Goal: Information Seeking & Learning: Learn about a topic

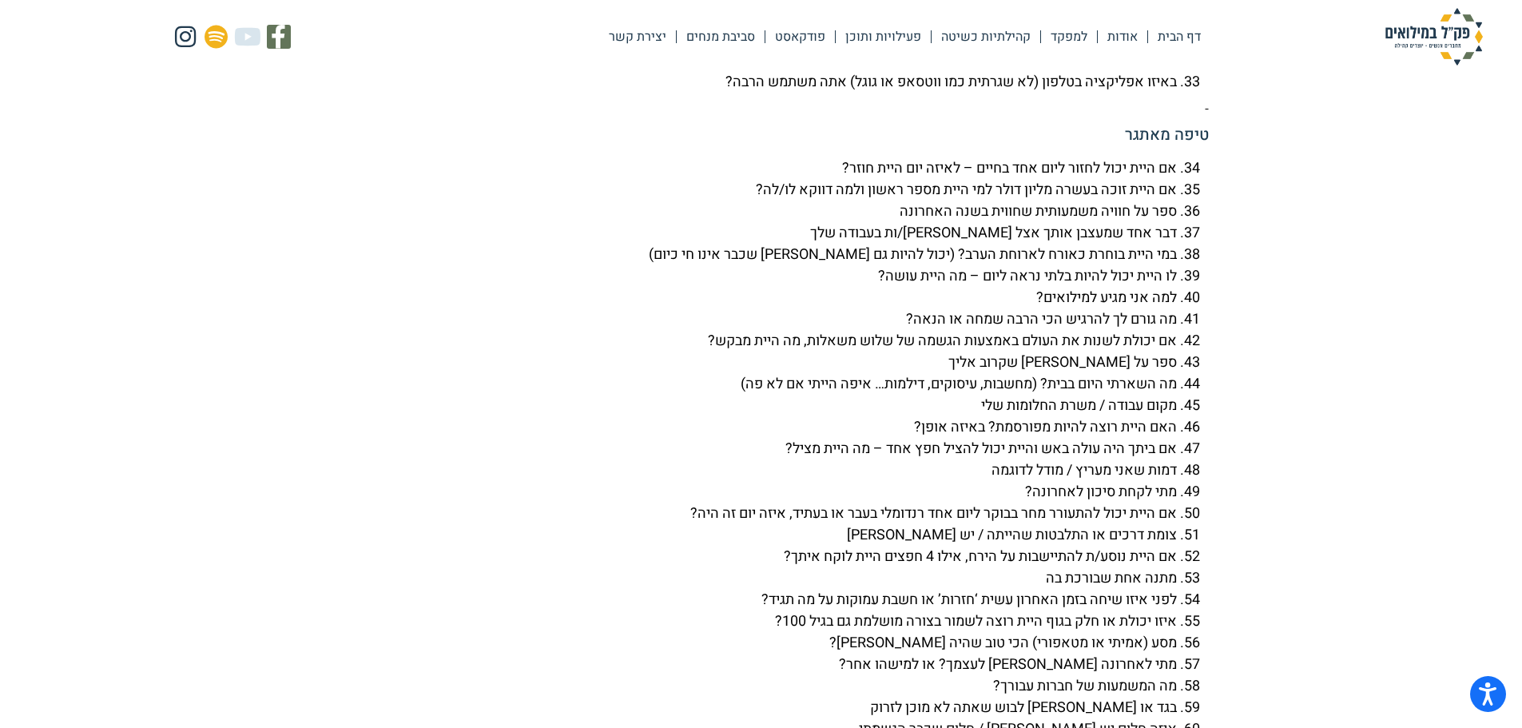
scroll to position [4448, 0]
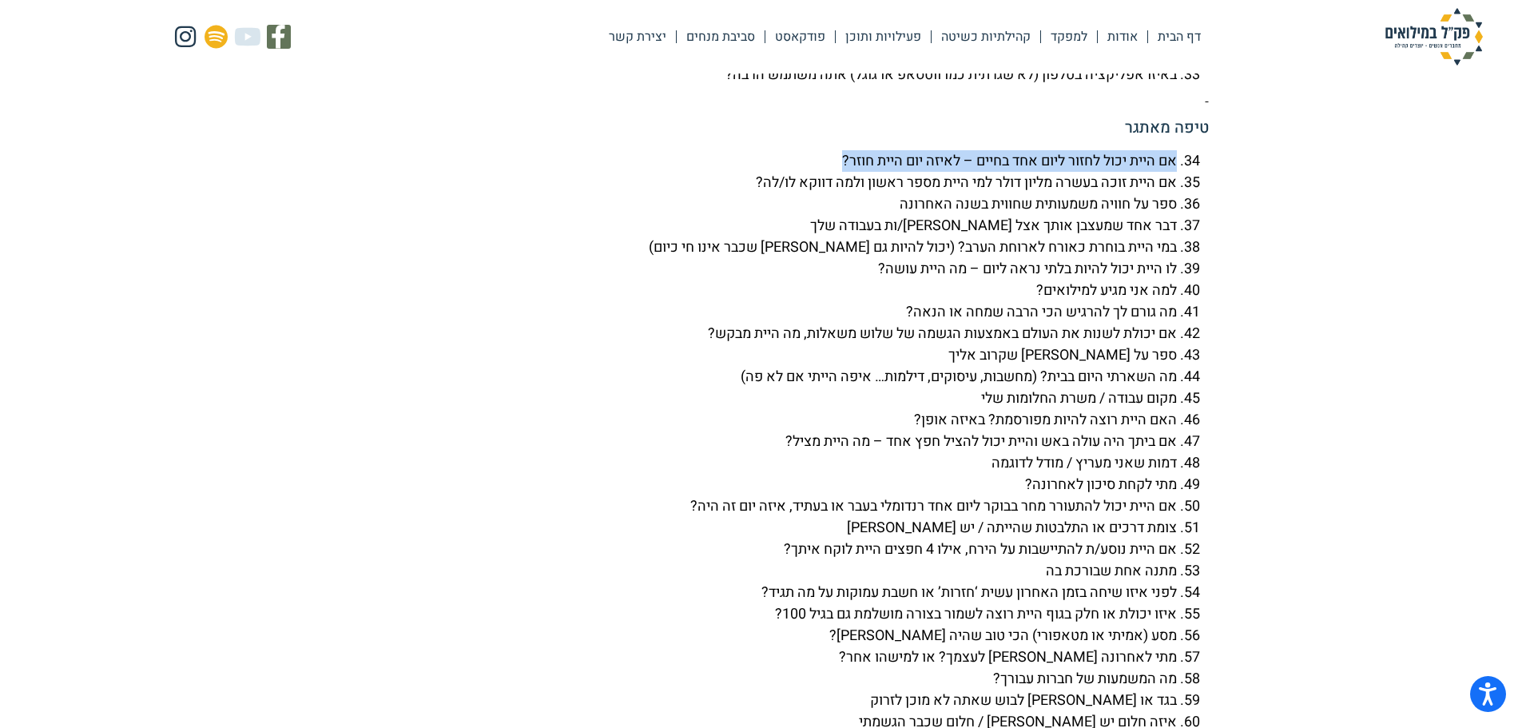
drag, startPoint x: 1173, startPoint y: 205, endPoint x: 811, endPoint y: 207, distance: 361.9
click at [811, 172] on li "אם היית יכול לחזור ליום אחד בחיים – לאיזה יום היית חוזר?" at bounding box center [745, 161] width 863 height 22
drag, startPoint x: 864, startPoint y: 216, endPoint x: 935, endPoint y: 209, distance: 71.5
click at [933, 172] on li "אם היית יכול לחזור ליום אחד בחיים – לאיזה יום היית חוזר?" at bounding box center [745, 161] width 863 height 22
drag, startPoint x: 1170, startPoint y: 205, endPoint x: 761, endPoint y: 189, distance: 410.2
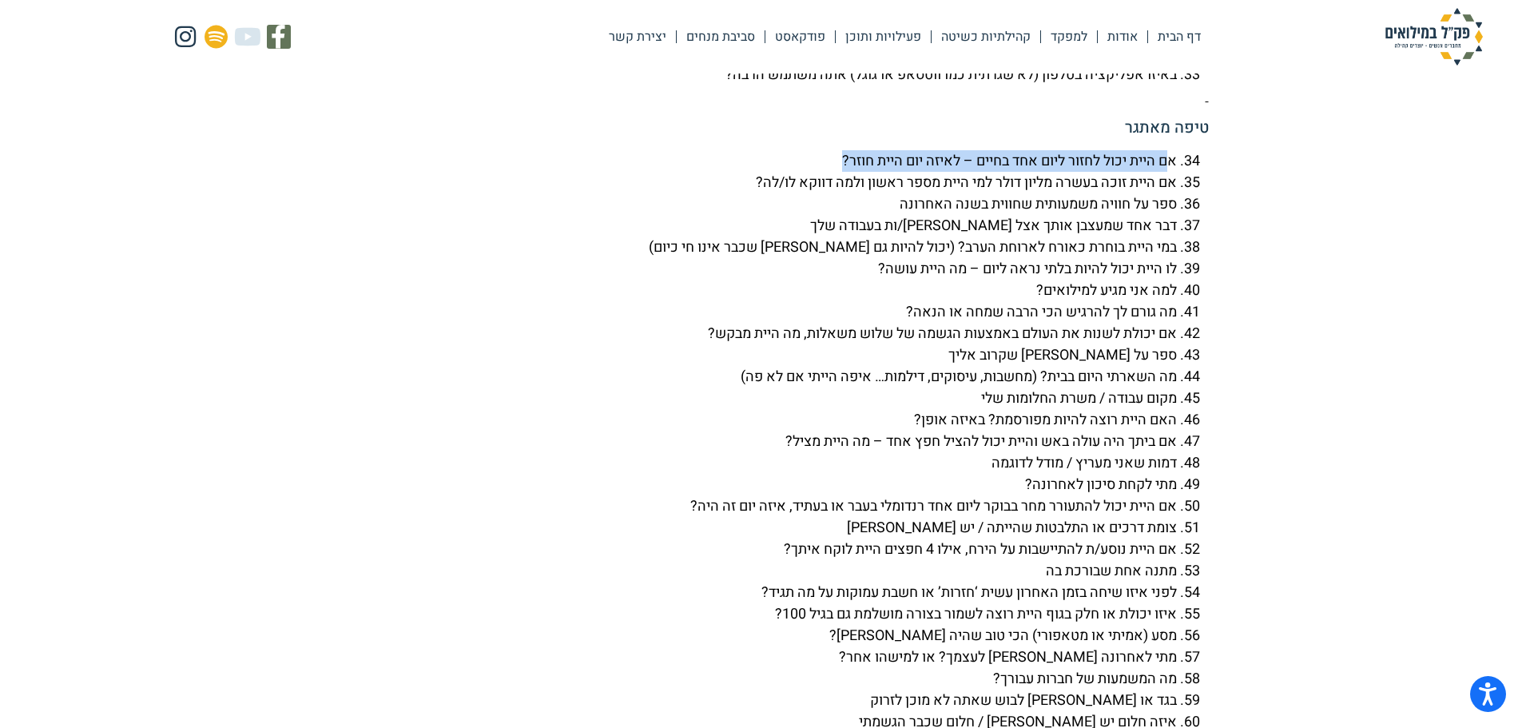
click at [761, 189] on div "100 שאלות להכרות עומק – 2 דקות לכל שאלה. מתאים למגוון סוגי פעילות, מומלץ בזוגות…" at bounding box center [761, 463] width 895 height 2395
click at [1177, 215] on li "ספר על חוויה משמעותית שחווית בשנה האחרונה" at bounding box center [745, 204] width 863 height 22
drag, startPoint x: 1174, startPoint y: 198, endPoint x: 833, endPoint y: 193, distance: 341.2
click at [833, 172] on li "אם היית יכול לחזור ליום אחד בחיים – לאיזה יום היית חוזר?" at bounding box center [745, 161] width 863 height 22
copy li "אם היית יכול לחזור ליום אחד בחיים – לאיזה יום היית חוזר?"
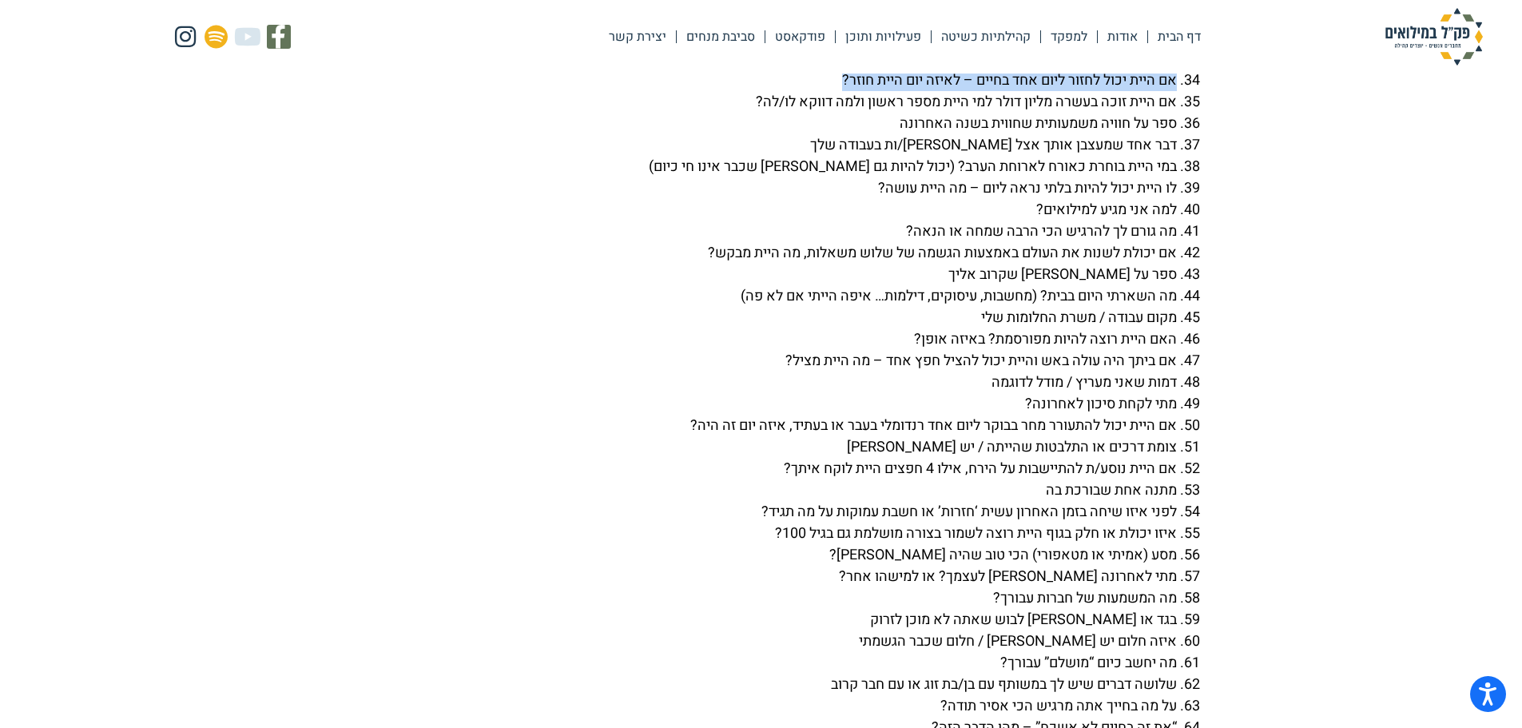
scroll to position [4559, 0]
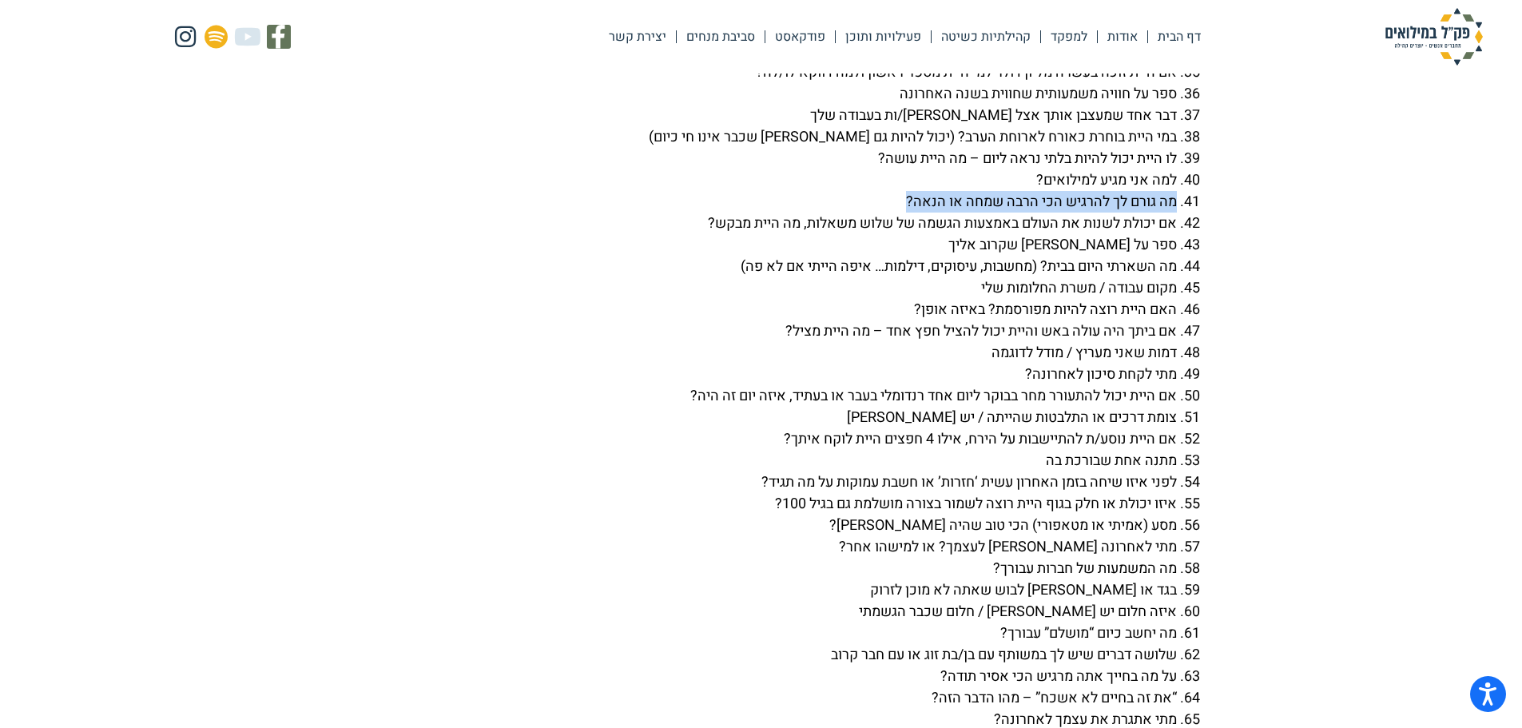
drag, startPoint x: 897, startPoint y: 244, endPoint x: 1180, endPoint y: 248, distance: 282.8
click at [1177, 213] on li "מה גורם לך להרגיש הכי הרבה שמחה או הנאה?" at bounding box center [745, 202] width 863 height 22
click at [1177, 234] on li "אם יכולת לשנות את העולם באמצעות הגשמה של שלוש משאלות, מה היית מבקש?" at bounding box center [745, 224] width 863 height 22
drag, startPoint x: 1175, startPoint y: 268, endPoint x: 681, endPoint y: 264, distance: 494.5
click at [681, 234] on li "אם יכולת לשנות את העולם באמצעות הגשמה של שלוש משאלות, מה היית מבקש?" at bounding box center [745, 224] width 863 height 22
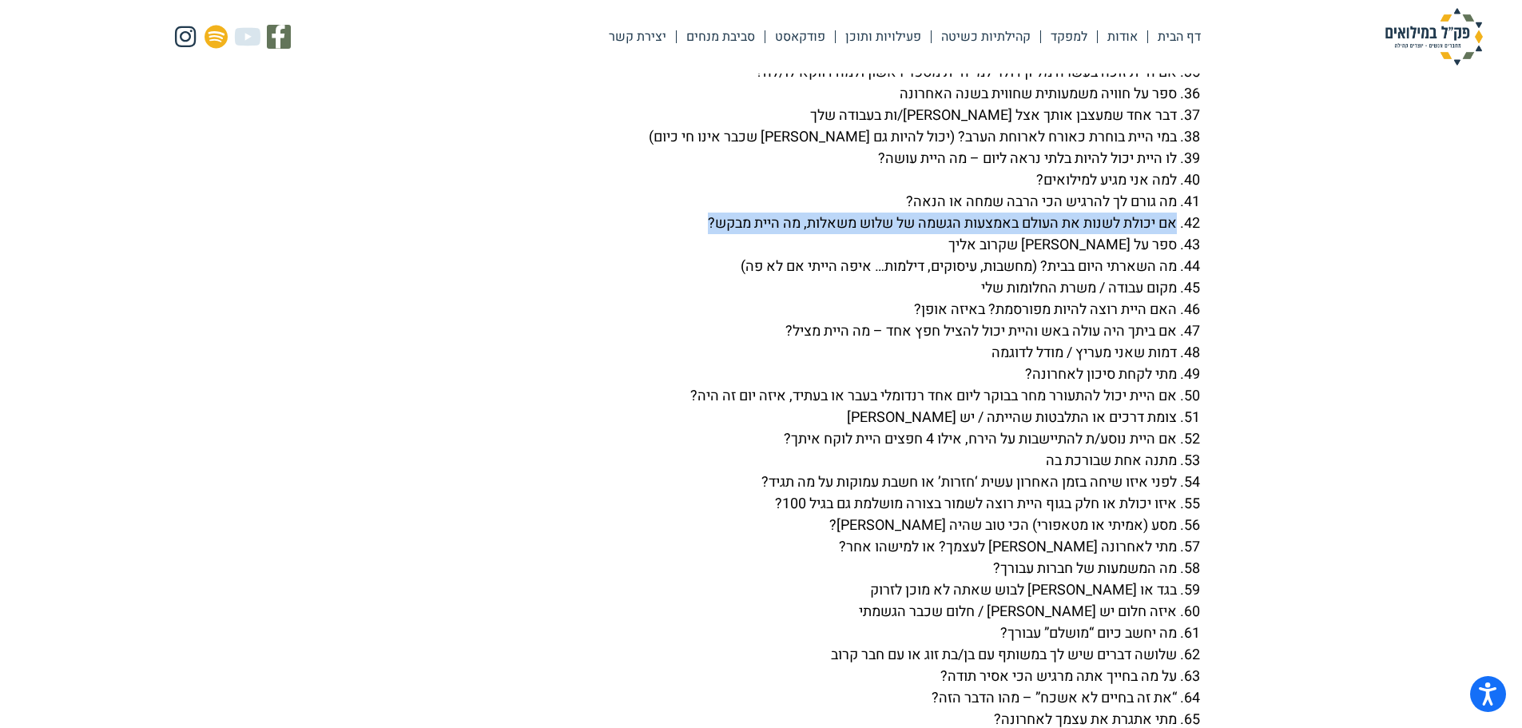
copy li "אם יכולת לשנות את העולם באמצעות הגשמה של שלוש משאלות, מה היית מבקש?"
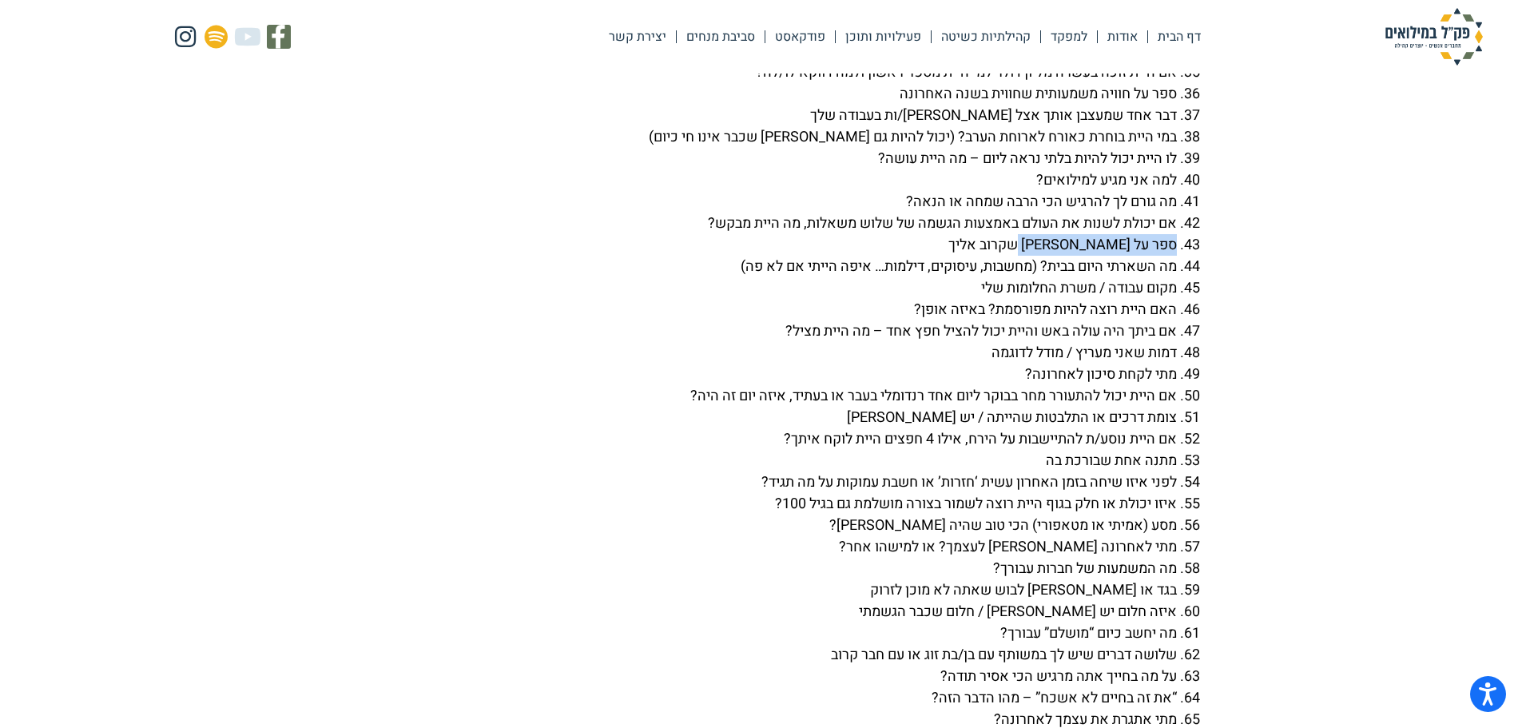
drag, startPoint x: 1174, startPoint y: 288, endPoint x: 1031, endPoint y: 288, distance: 143.0
click at [1025, 256] on li "ספר על [PERSON_NAME] שקרוב אליך" at bounding box center [745, 245] width 863 height 22
copy li "ספר על [PERSON_NAME] שקרוב אליך"
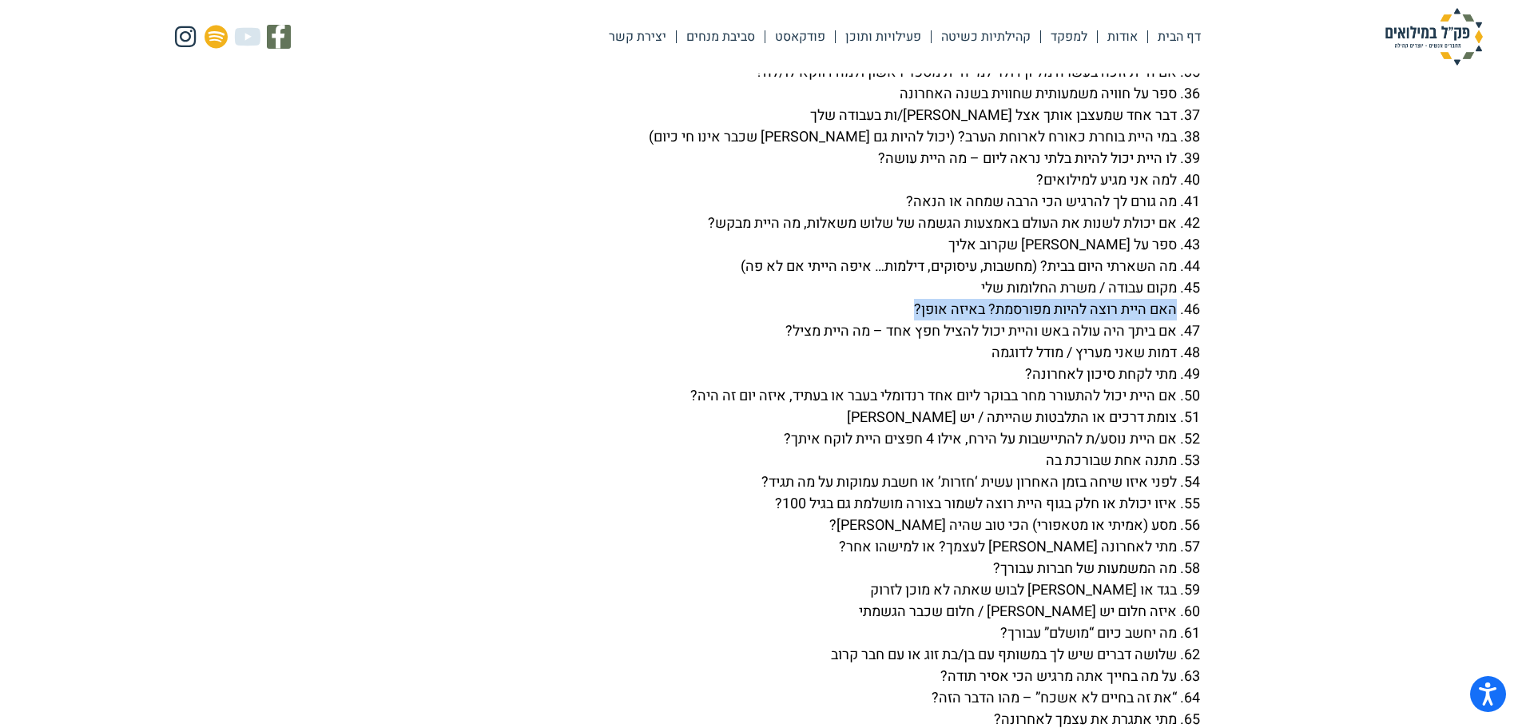
drag, startPoint x: 1175, startPoint y: 353, endPoint x: 901, endPoint y: 353, distance: 274.0
click at [901, 320] on li "האם היית רוצה להיות מפורסמת? באיזה אופן?" at bounding box center [745, 310] width 863 height 22
copy li "האם היית רוצה להיות מפורסמת? באיזה אופן?"
click at [1107, 428] on li "צומת דרכים או התלבטות שהייתה / יש [PERSON_NAME]" at bounding box center [745, 418] width 863 height 22
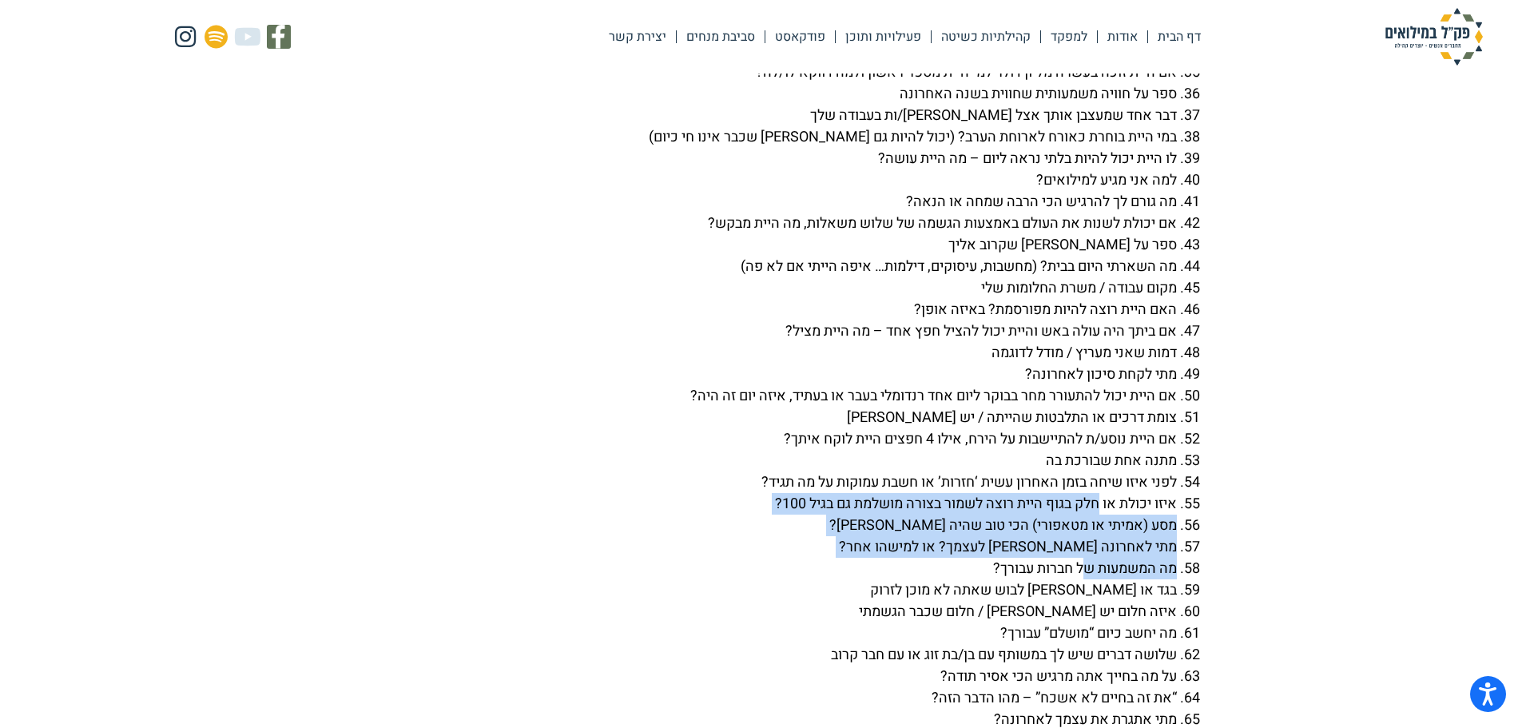
drag, startPoint x: 1083, startPoint y: 608, endPoint x: 1095, endPoint y: 548, distance: 61.3
click at [1095, 548] on ol "אם היית יכול לחזור ליום אחד בחיים – לאיזה יום היית חוזר? אם היית זוכה בעשרה מלי…" at bounding box center [761, 406] width 895 height 733
click at [1106, 558] on li "מתי לאחרונה [PERSON_NAME] לעצמך? או למישהו אחר?" at bounding box center [745, 547] width 863 height 22
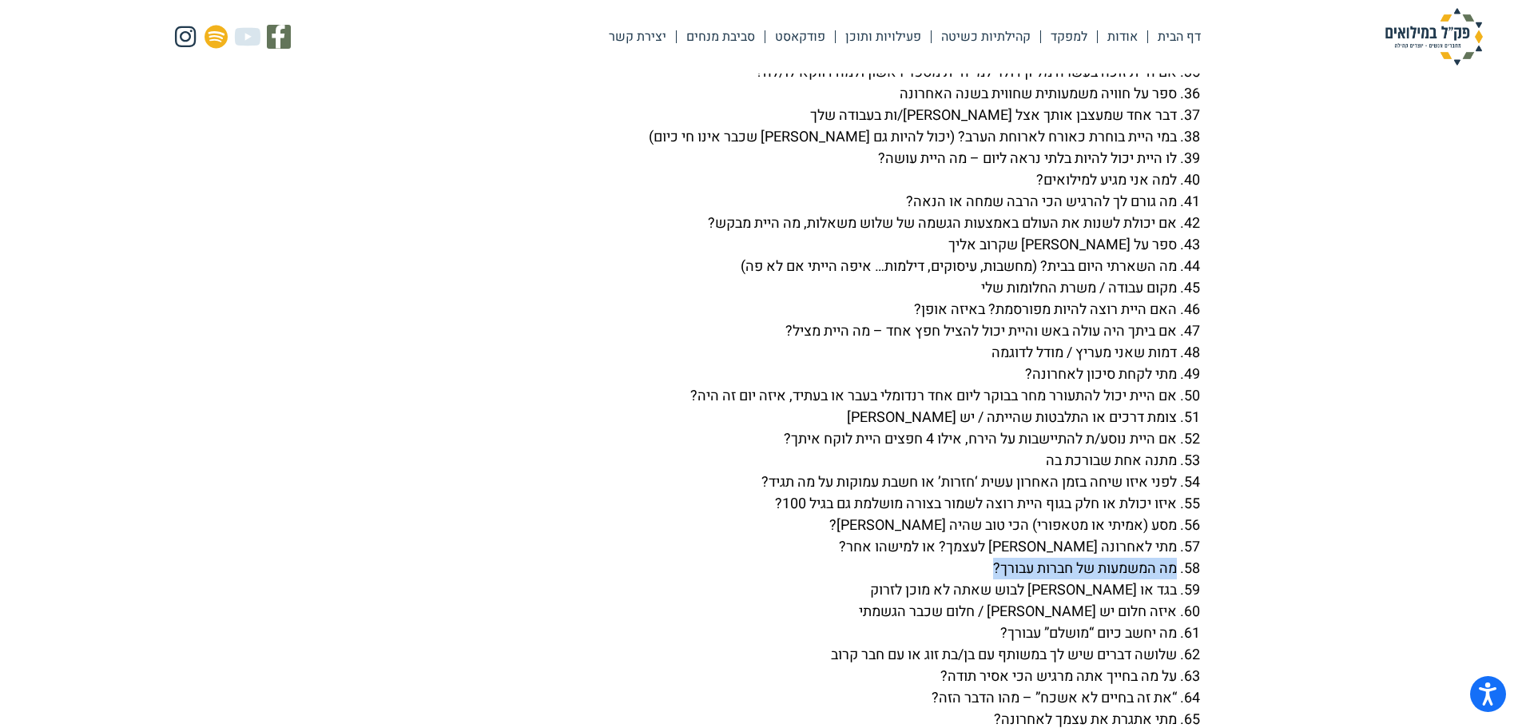
drag, startPoint x: 985, startPoint y: 607, endPoint x: 1172, endPoint y: 611, distance: 187.0
click at [1172, 579] on li "מה המשמעות של חברות עבורך?" at bounding box center [745, 569] width 863 height 22
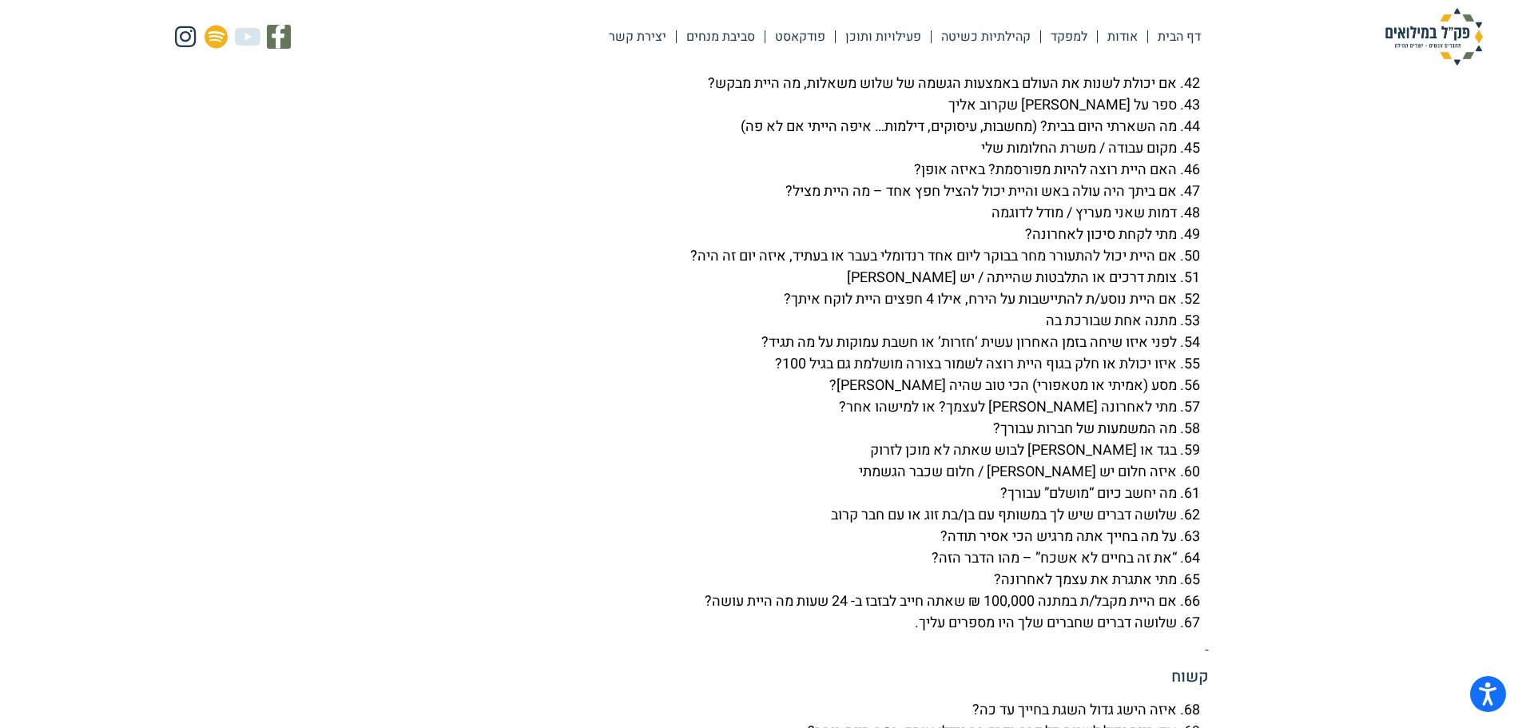
scroll to position [4735, 0]
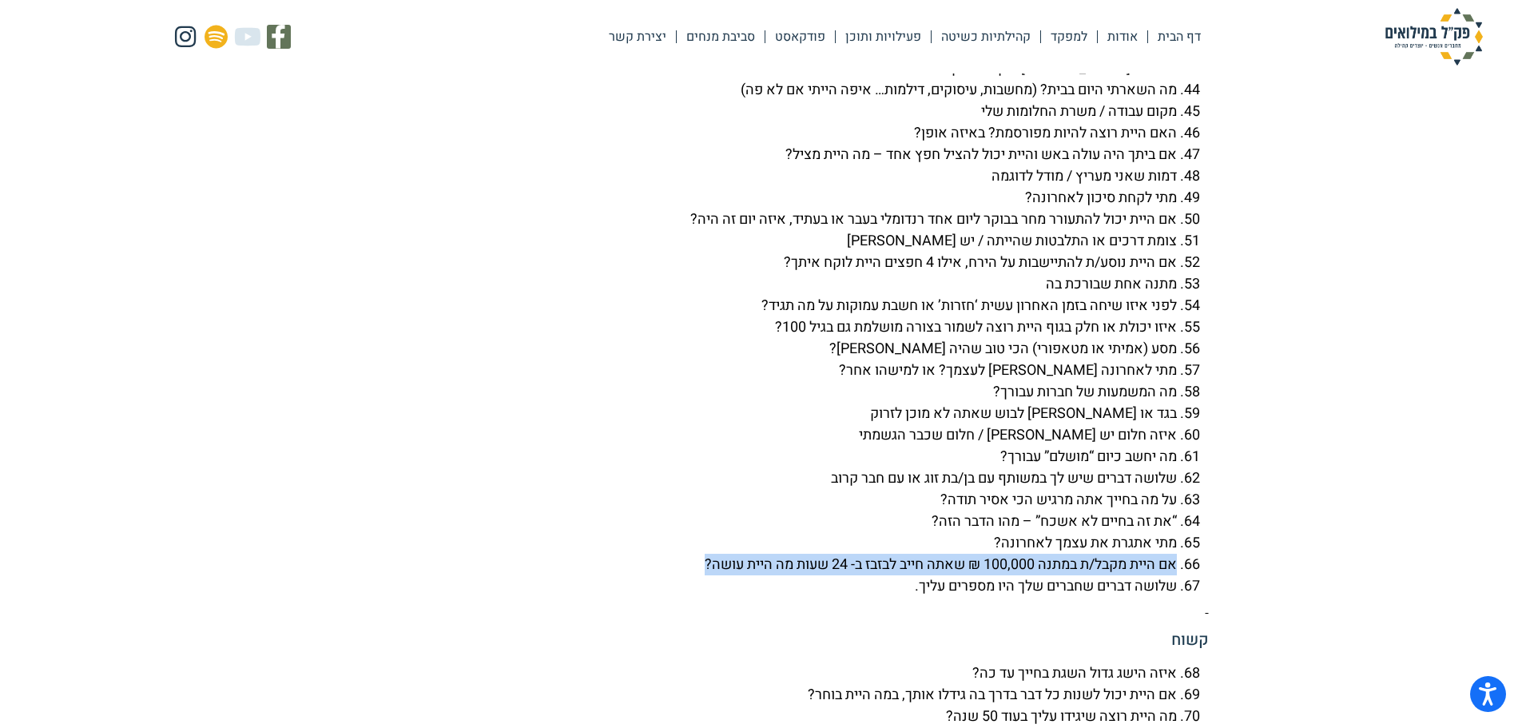
drag, startPoint x: 695, startPoint y: 605, endPoint x: 1183, endPoint y: 602, distance: 488.1
click at [1177, 575] on li "אם היית מקבל/ת במתנה 100,000 ₪ שאתה חייב לבזבז ב- 24 שעות מה היית עושה?" at bounding box center [745, 565] width 863 height 22
copy li "אם היית מקבל/ת במתנה 100,000 ₪ שאתה חייב לבזבז ב- 24 שעות מה היית עושה?"
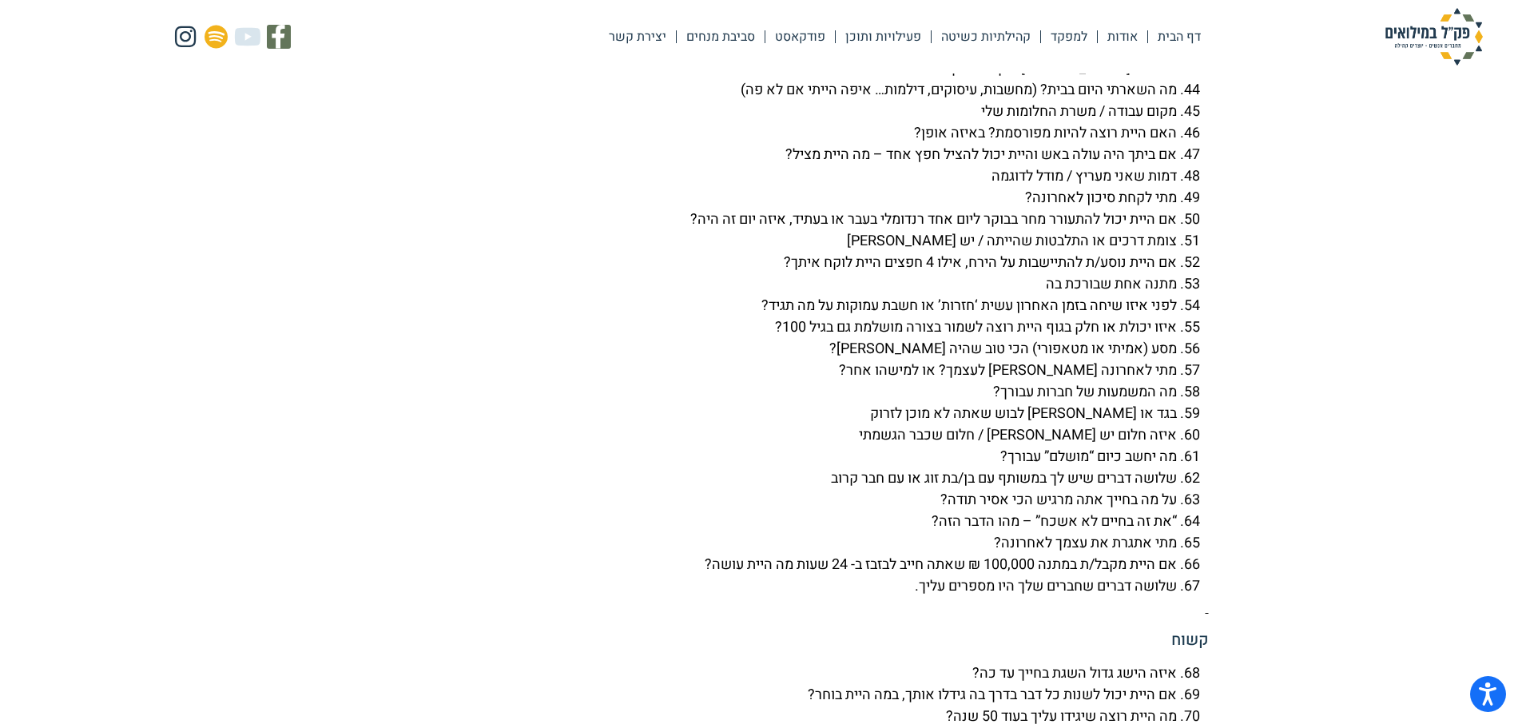
click at [1047, 467] on li "מה יחשב כיום “מושלם” עבורך?" at bounding box center [745, 457] width 863 height 22
drag, startPoint x: 917, startPoint y: 563, endPoint x: 1169, endPoint y: 570, distance: 251.8
click at [1169, 532] on li "“את זה בחיים לא אשכח” – מהו הדבר הזה?" at bounding box center [745, 522] width 863 height 22
drag, startPoint x: 1003, startPoint y: 567, endPoint x: 955, endPoint y: 568, distance: 47.9
click at [1002, 532] on li "“את זה בחיים לא אשכח” – מהו הדבר הזה?" at bounding box center [745, 522] width 863 height 22
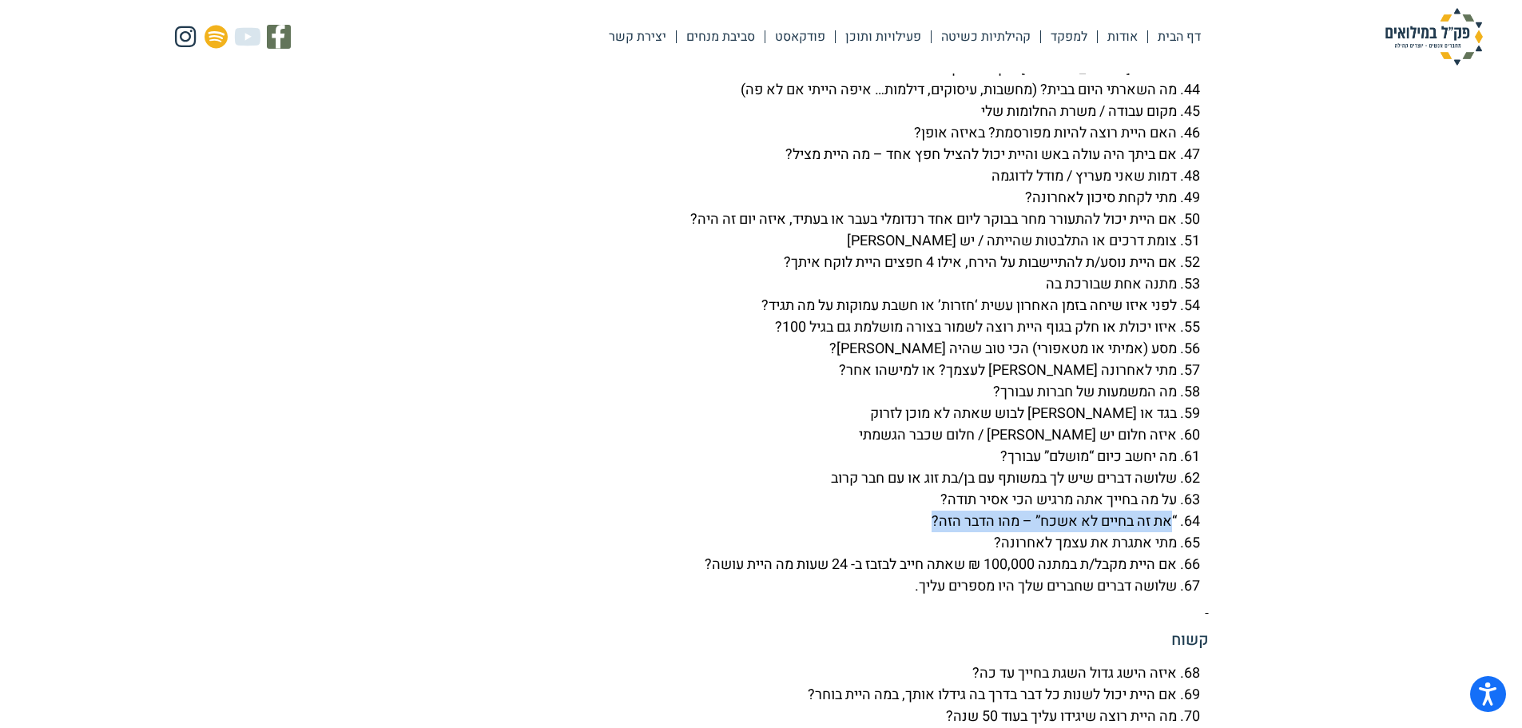
click at [927, 532] on li "“את זה בחיים לא אשכח” – מהו הדבר הזה?" at bounding box center [745, 522] width 863 height 22
drag, startPoint x: 927, startPoint y: 566, endPoint x: 1174, endPoint y: 568, distance: 247.7
click at [1174, 532] on li "“את זה בחיים לא אשכח” – מהו הדבר הזה?" at bounding box center [745, 522] width 863 height 22
copy li "“את זה בחיים לא אשכח” – מהו הדבר הזה?"
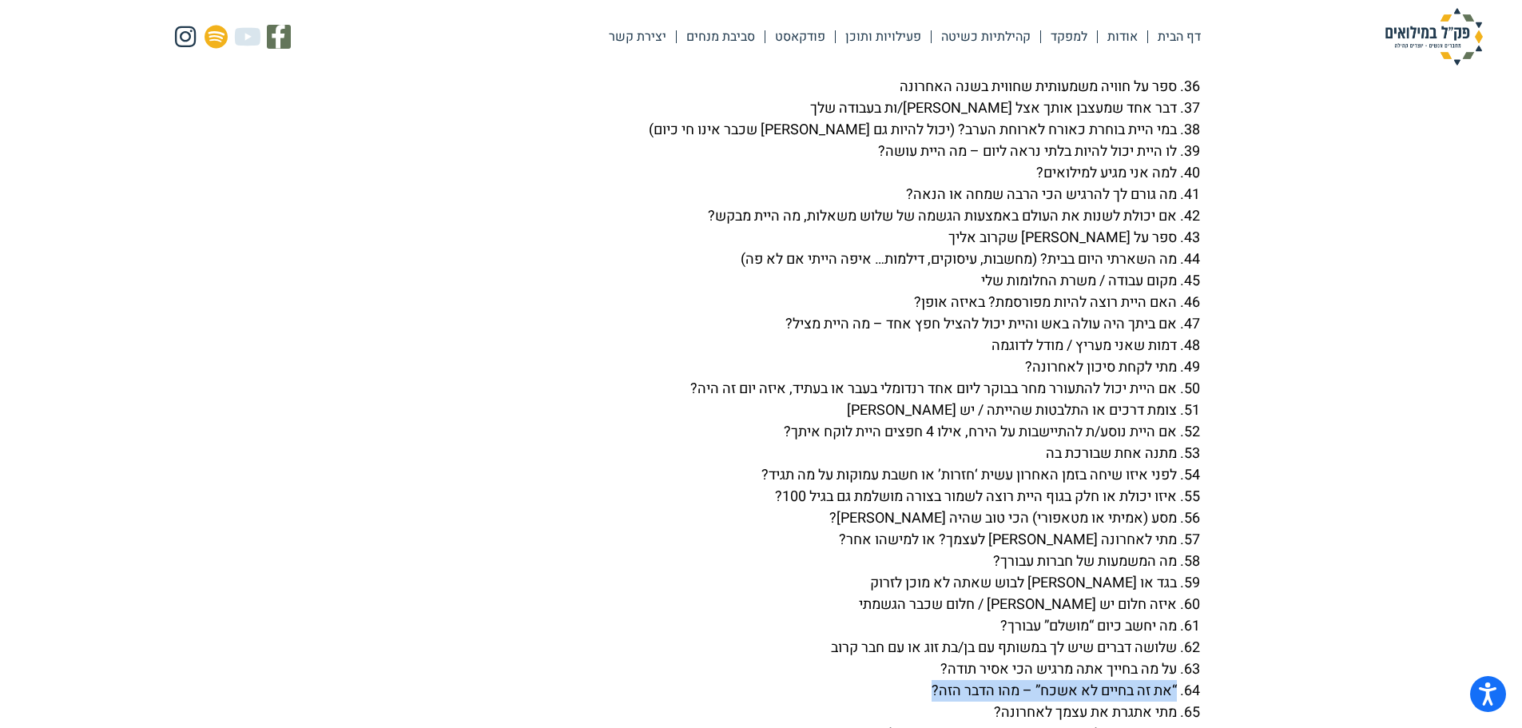
scroll to position [4559, 0]
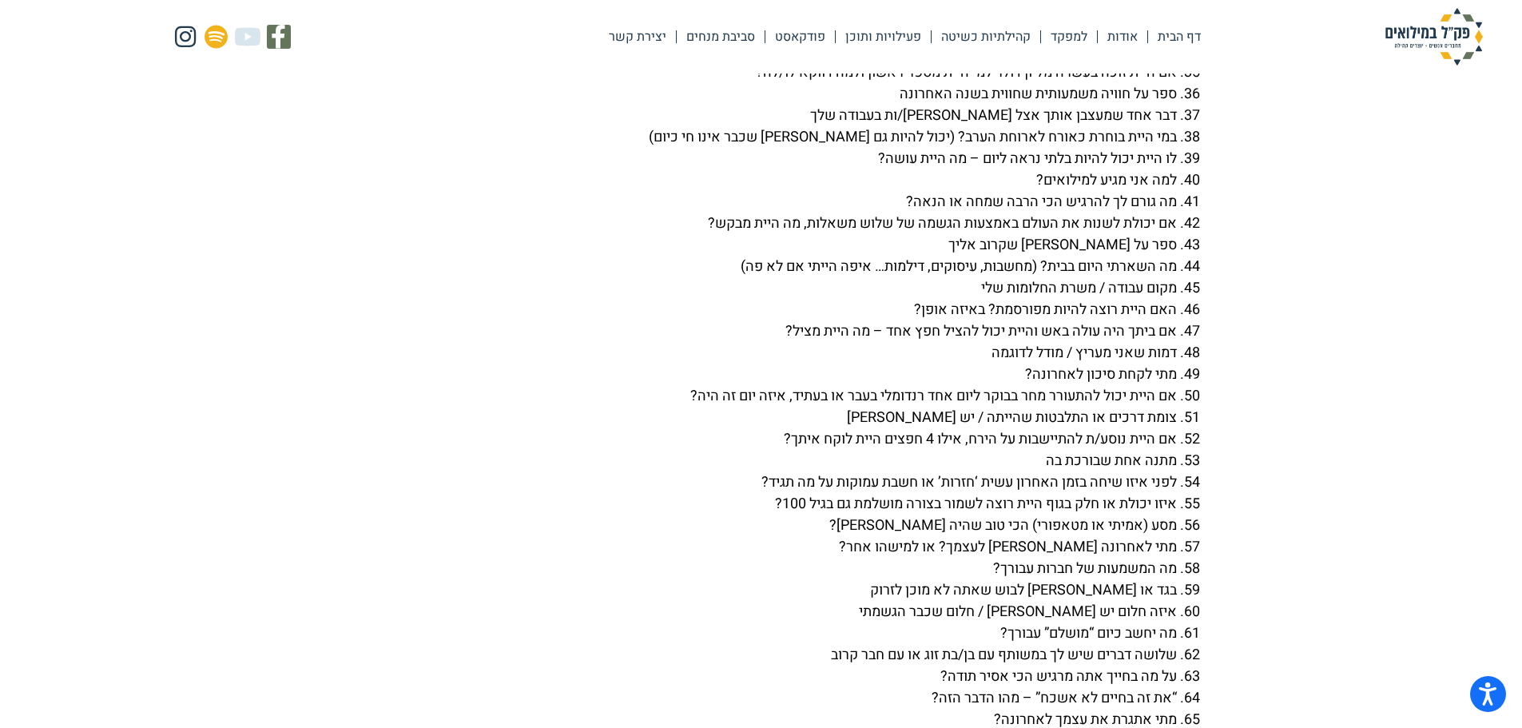
drag, startPoint x: 1024, startPoint y: 285, endPoint x: 1178, endPoint y: 292, distance: 153.6
click at [1177, 256] on li "ספר על [PERSON_NAME] שקרוב אליך" at bounding box center [745, 245] width 863 height 22
copy li "ספר על [PERSON_NAME] שקרוב אליך"
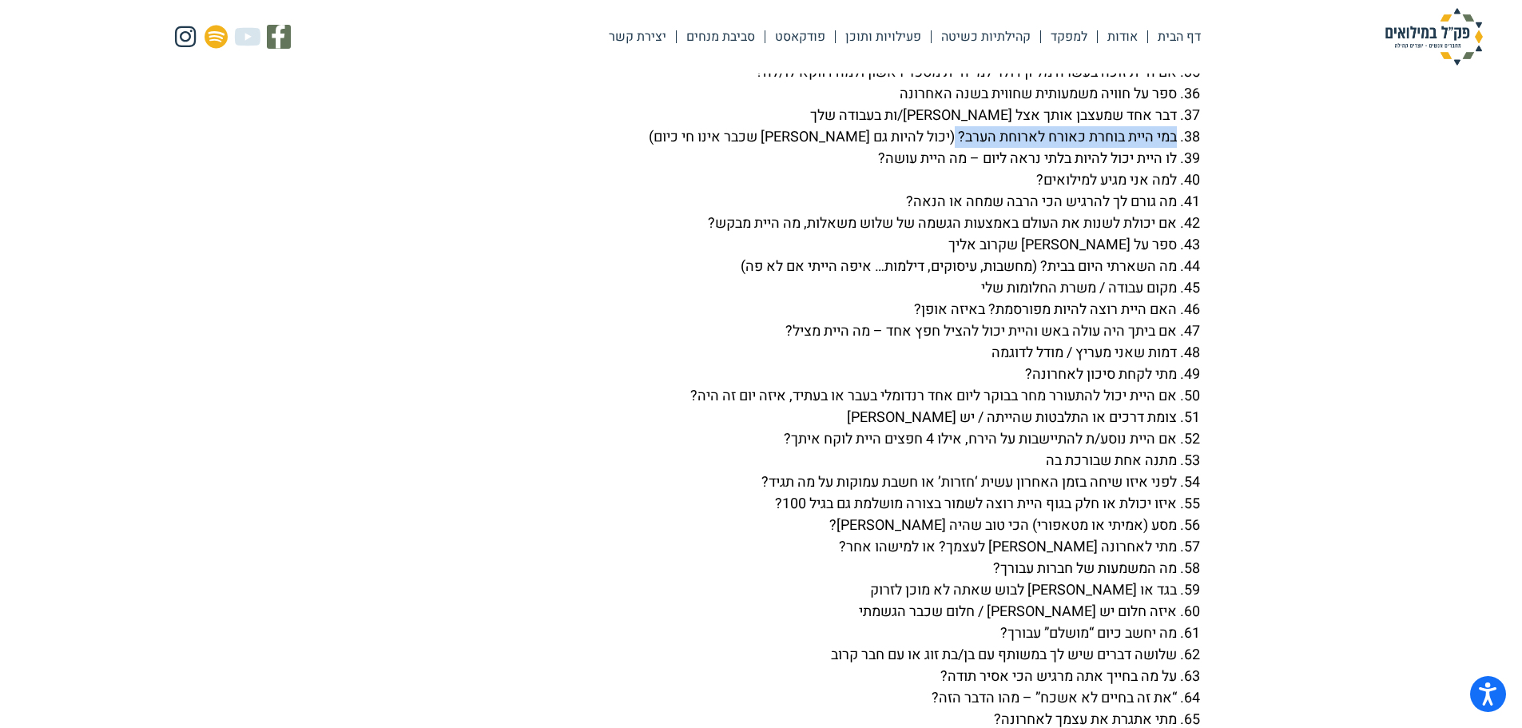
drag, startPoint x: 951, startPoint y: 183, endPoint x: 1175, endPoint y: 177, distance: 224.6
click at [1175, 148] on li "במי היית בוחרת כאורח לארוחת הערב? (יכול להיות גם [PERSON_NAME] שכבר אינו חי כיו…" at bounding box center [745, 137] width 863 height 22
copy li "במי היית בוחרת כאורח לארוחת הערב?"
click at [1090, 148] on li "במי היית בוחרת כאורח לארוחת הערב? (יכול להיות גם [PERSON_NAME] שכבר אינו חי כיו…" at bounding box center [745, 137] width 863 height 22
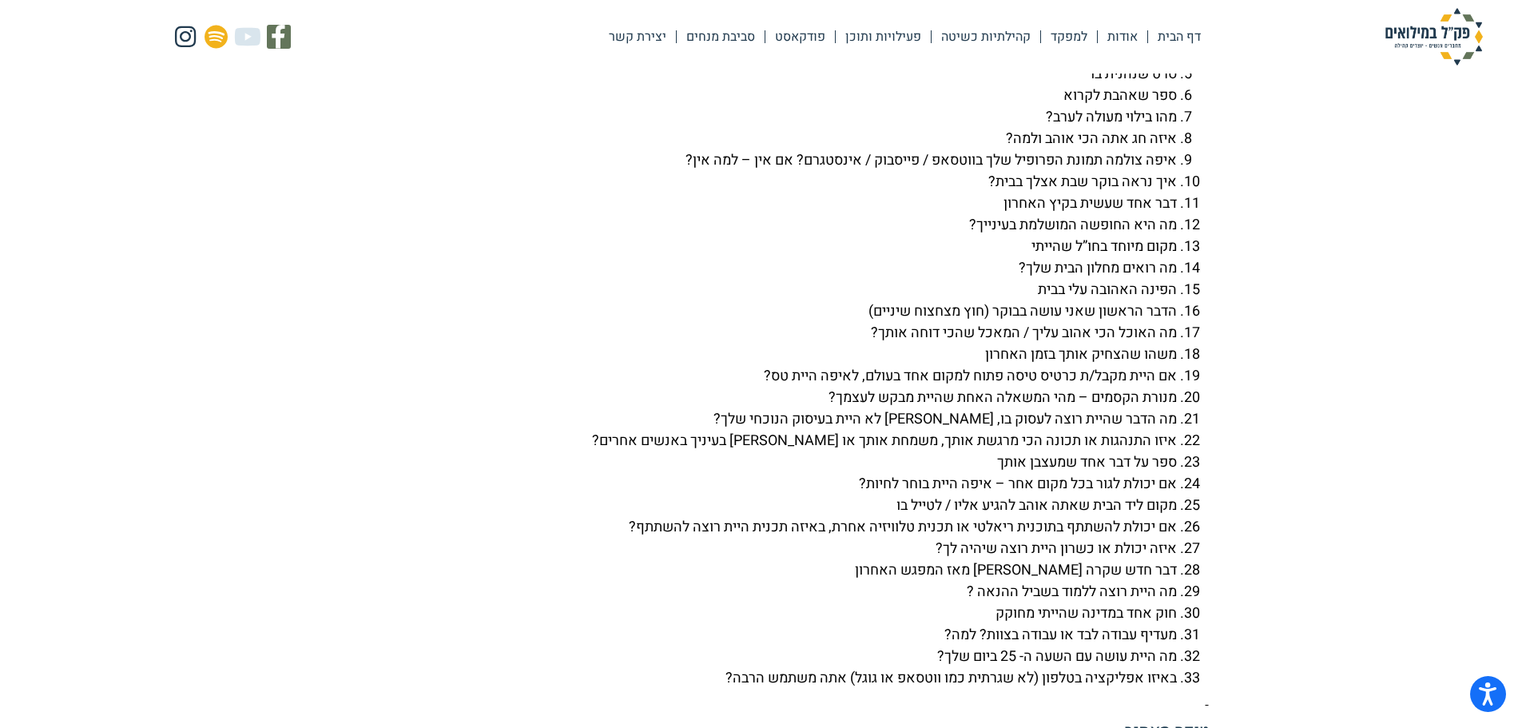
scroll to position [3882, 0]
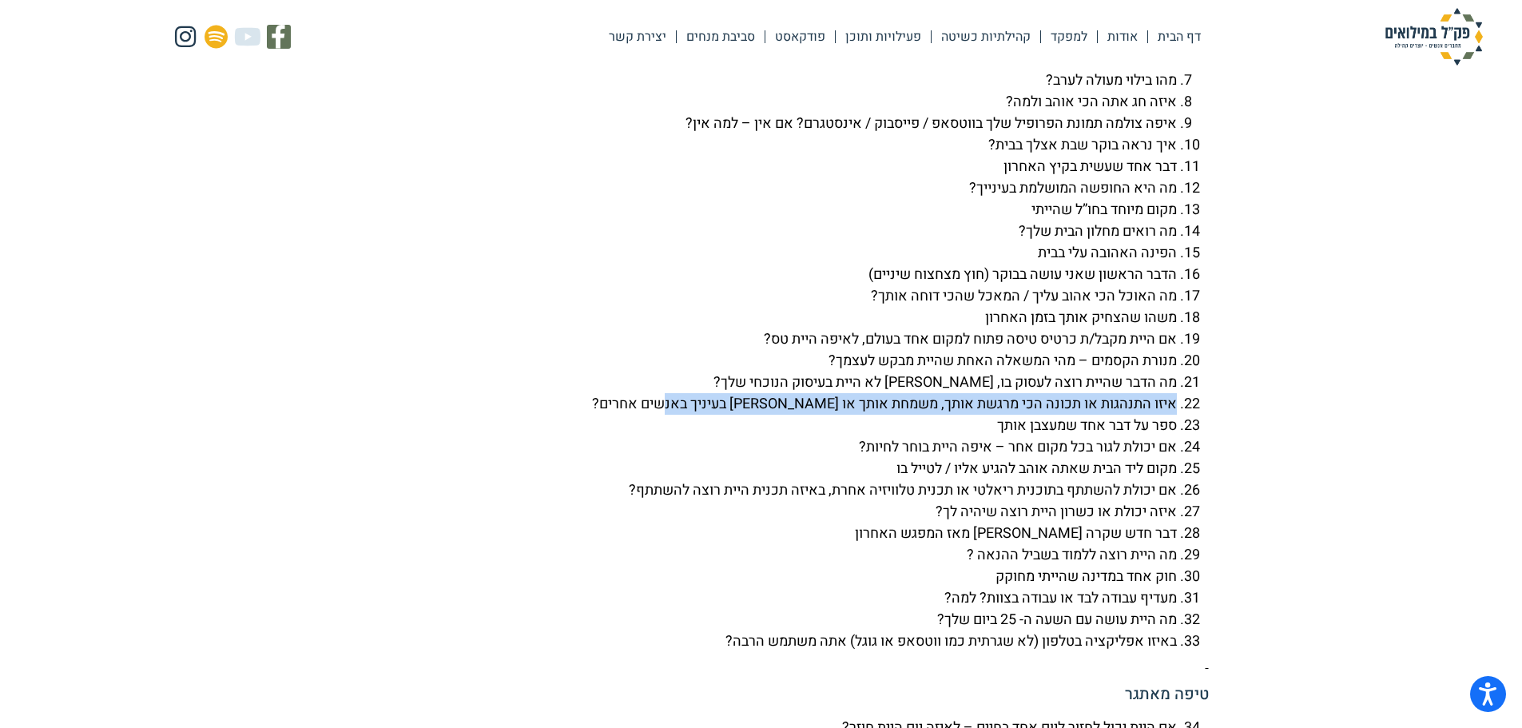
drag, startPoint x: 665, startPoint y: 443, endPoint x: 1178, endPoint y: 447, distance: 512.1
click at [1177, 415] on li "איזו התנהגות או תכונה הכי מרגשת אותך, משמחת אותך או [PERSON_NAME] בעיניך באנשים…" at bounding box center [745, 404] width 863 height 22
copy li "איזו התנהגות או תכונה הכי מרגשת אותך, משמחת אותך או [PERSON_NAME] בעיניך באנשים…"
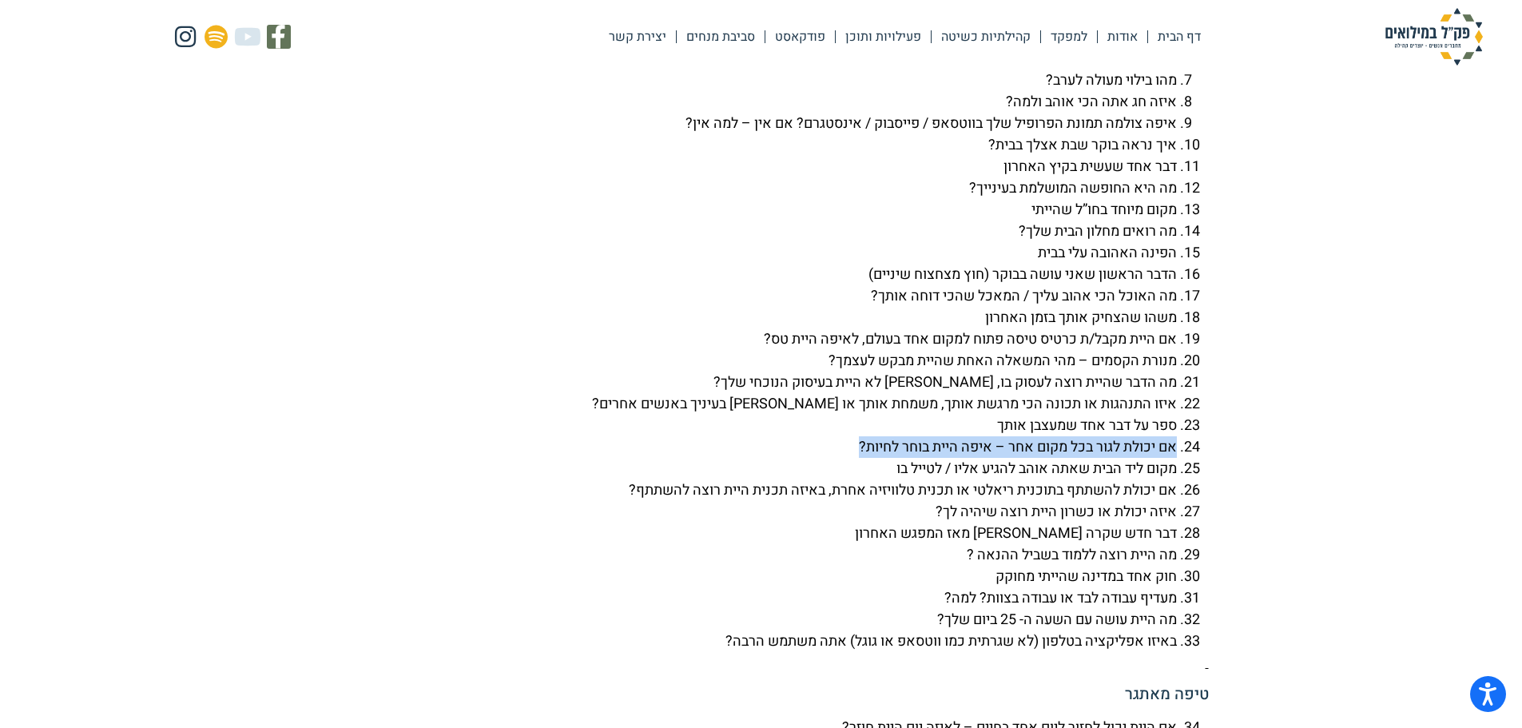
drag, startPoint x: 852, startPoint y: 487, endPoint x: 1174, endPoint y: 490, distance: 322.8
click at [1174, 458] on li "אם יכולת לגור בכל מקום אחר – איפה היית בוחר לחיות?" at bounding box center [745, 447] width 863 height 22
copy li "אם יכולת לגור בכל מקום אחר – איפה היית בוחר לחיות?"
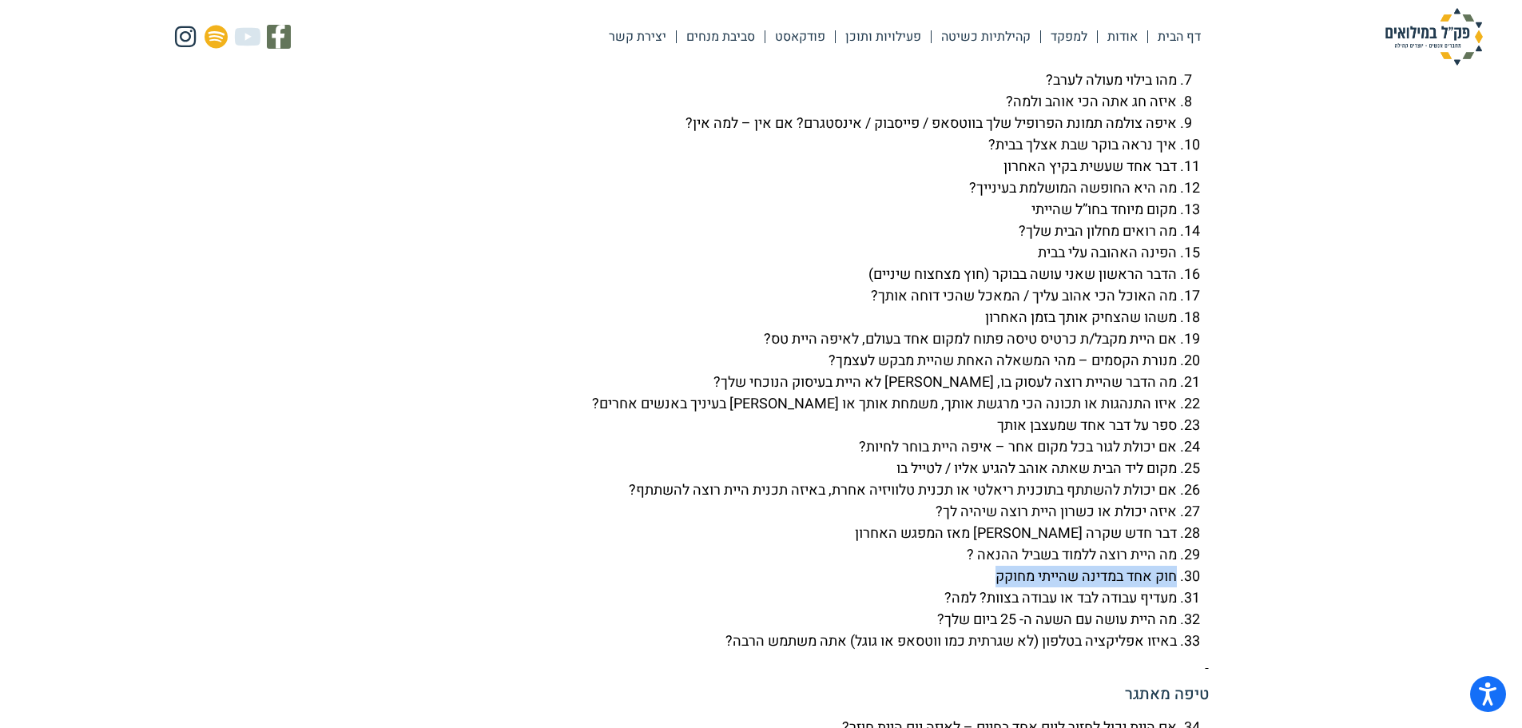
drag, startPoint x: 985, startPoint y: 619, endPoint x: 1174, endPoint y: 617, distance: 189.4
click at [1174, 587] on li "חוק אחד במדינה שהייתי מחוקק" at bounding box center [745, 577] width 863 height 22
click at [1026, 566] on li "מה היית רוצה ללמוד בשביל ההנאה ?" at bounding box center [745, 555] width 863 height 22
drag, startPoint x: 931, startPoint y: 635, endPoint x: 1175, endPoint y: 647, distance: 244.8
click at [1175, 609] on li "מעדיף עבודה לבד או עבודה בצוות? למה?" at bounding box center [745, 598] width 863 height 22
